Goal: Information Seeking & Learning: Compare options

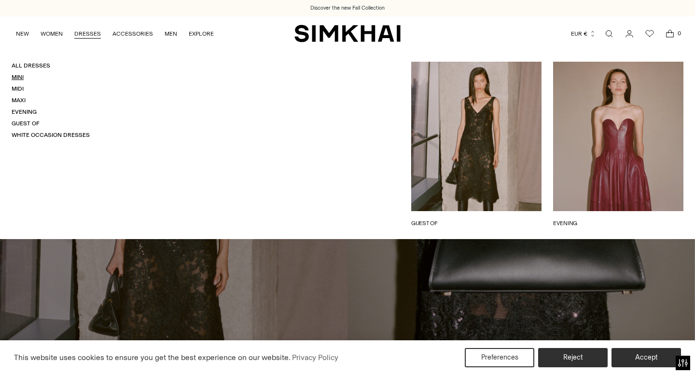
click at [20, 79] on link "Mini" at bounding box center [18, 77] width 12 height 7
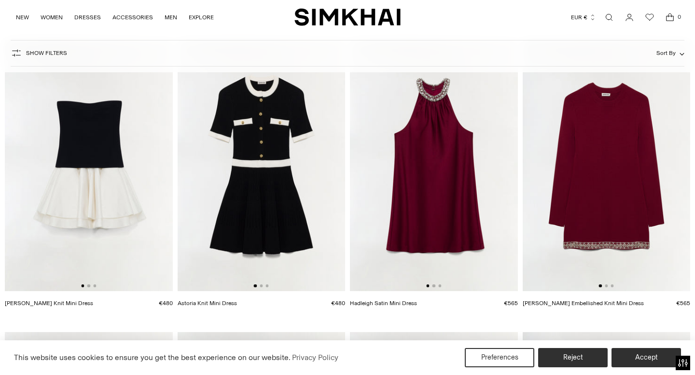
scroll to position [1578, 0]
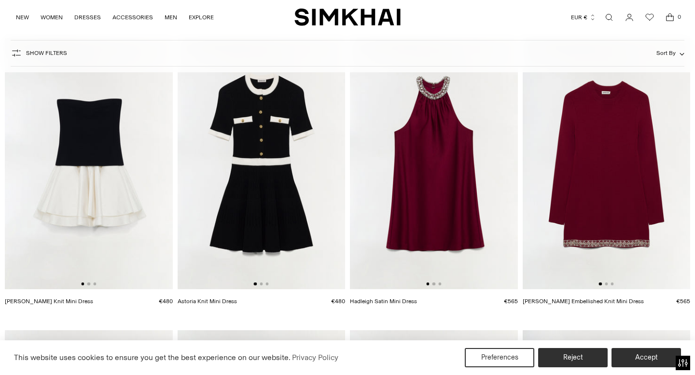
click at [400, 148] on img at bounding box center [434, 163] width 168 height 251
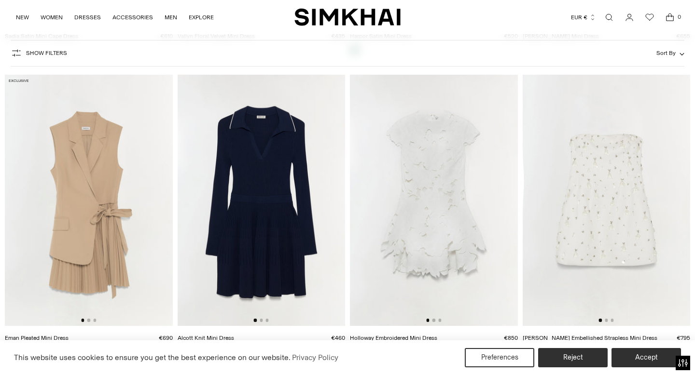
scroll to position [2136, 0]
click at [579, 178] on img at bounding box center [607, 201] width 168 height 251
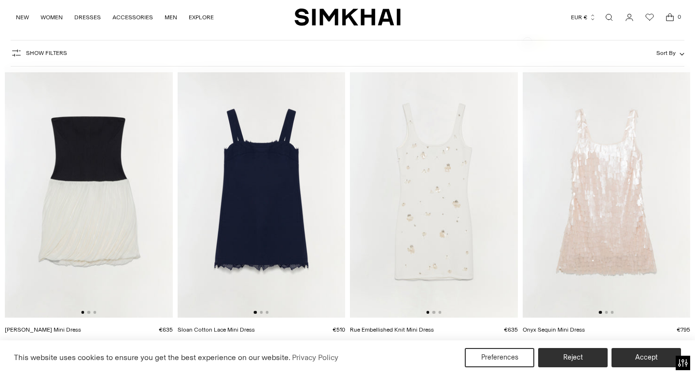
scroll to position [2447, 0]
click at [428, 168] on img at bounding box center [434, 191] width 168 height 251
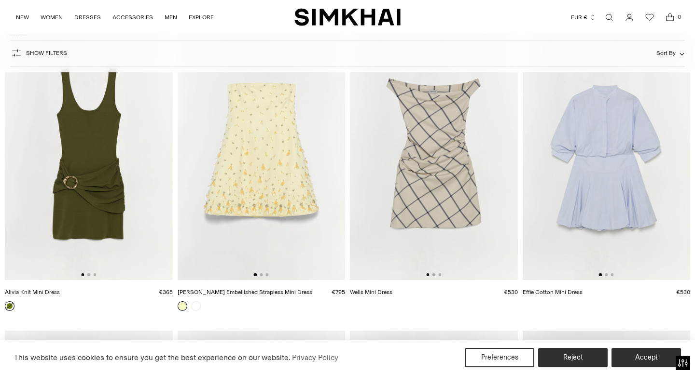
scroll to position [2775, 0]
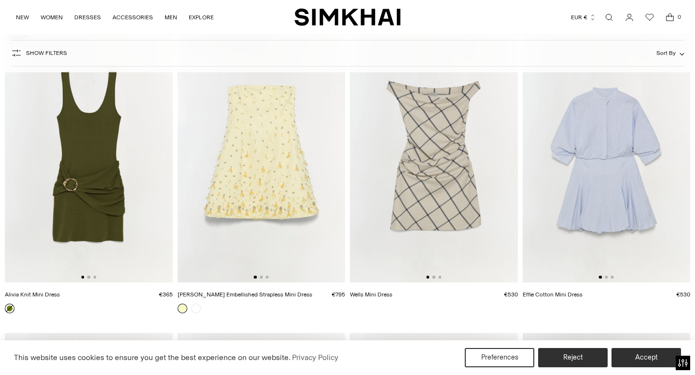
click at [235, 128] on img at bounding box center [262, 156] width 168 height 251
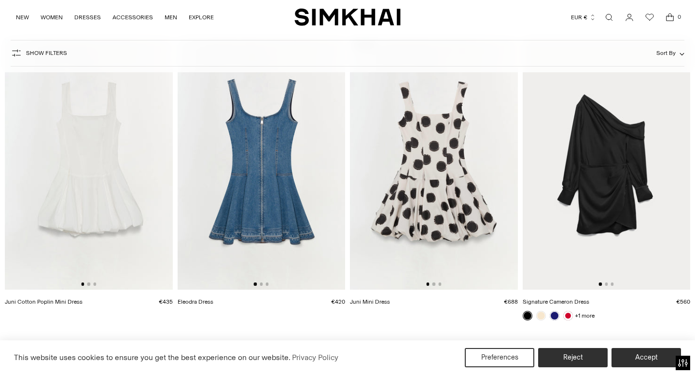
scroll to position [3365, 0]
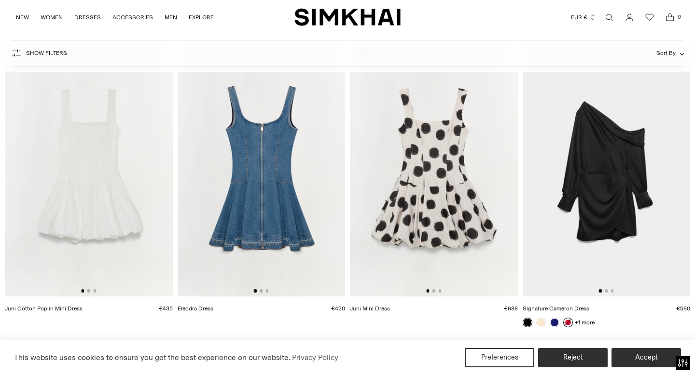
click at [567, 319] on link at bounding box center [568, 323] width 10 height 10
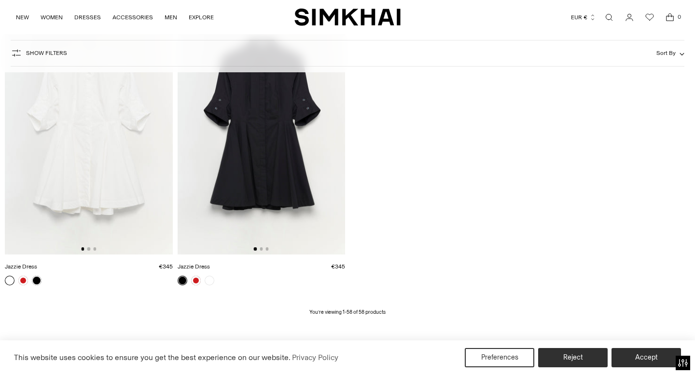
scroll to position [4429, 0]
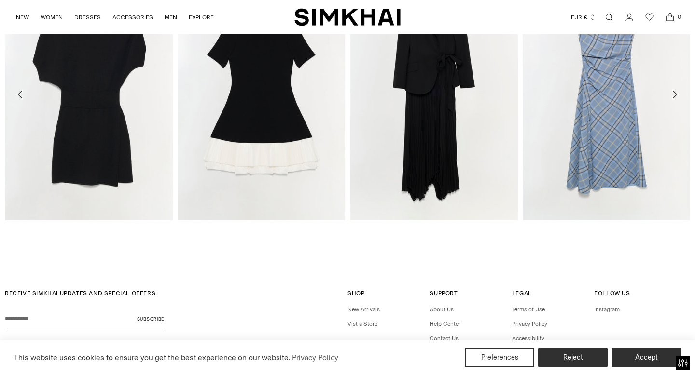
scroll to position [1172, 0]
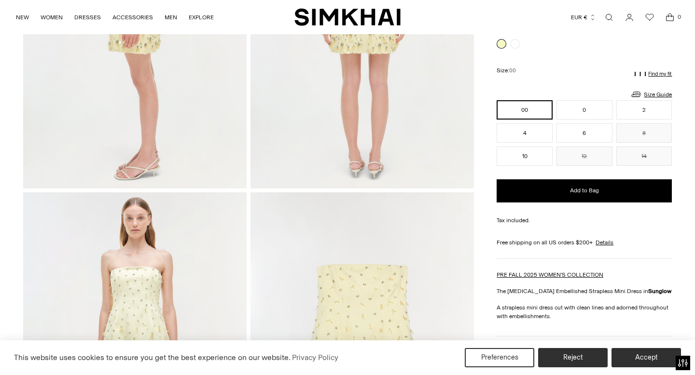
scroll to position [511, 0]
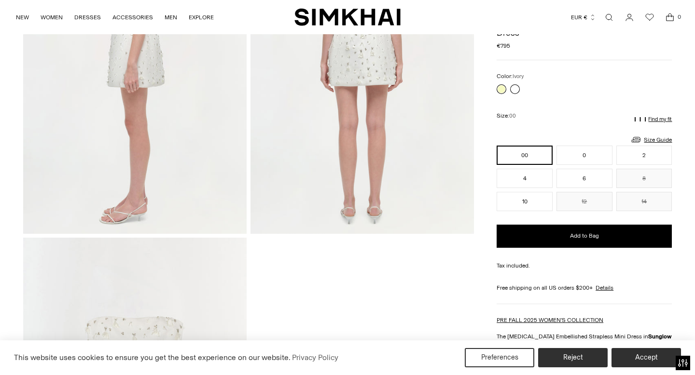
click at [514, 87] on link at bounding box center [515, 89] width 10 height 10
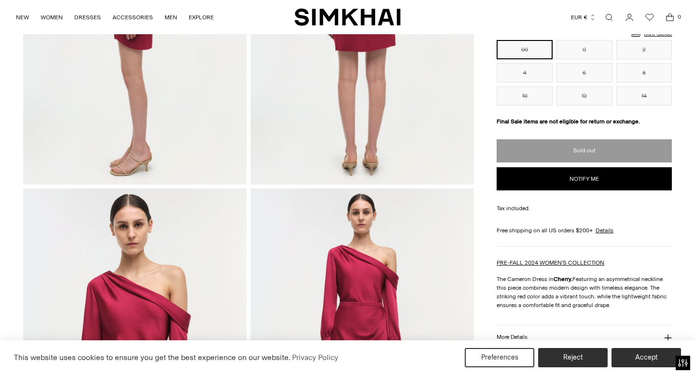
scroll to position [339, 0]
